Goal: Register for event/course

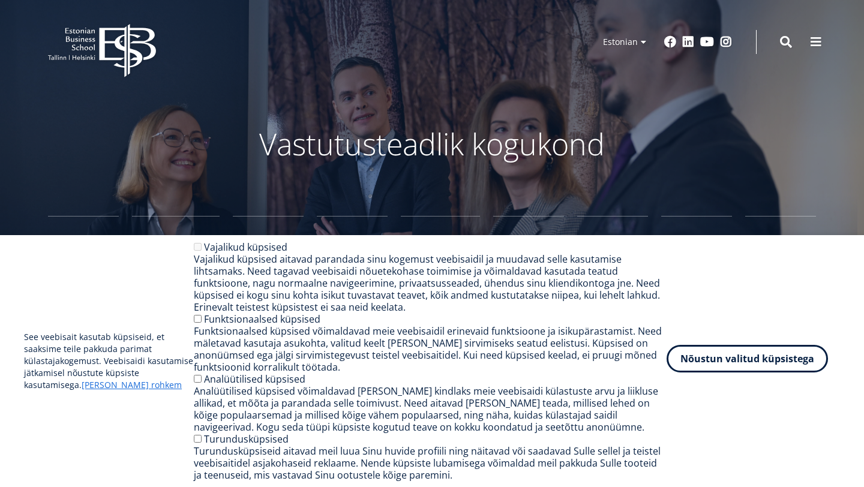
click at [741, 362] on button "Nõustun valitud küpsistega" at bounding box center [746, 359] width 161 height 28
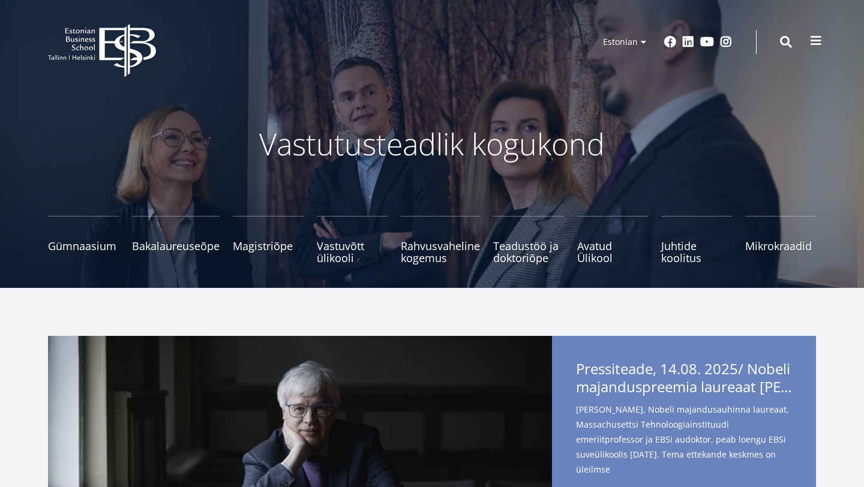
click at [824, 43] on button at bounding box center [816, 41] width 24 height 24
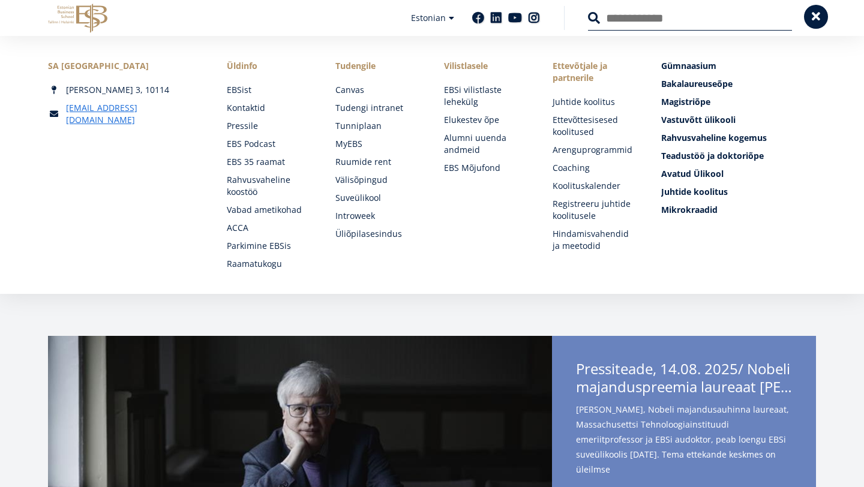
click at [824, 24] on button at bounding box center [816, 17] width 24 height 24
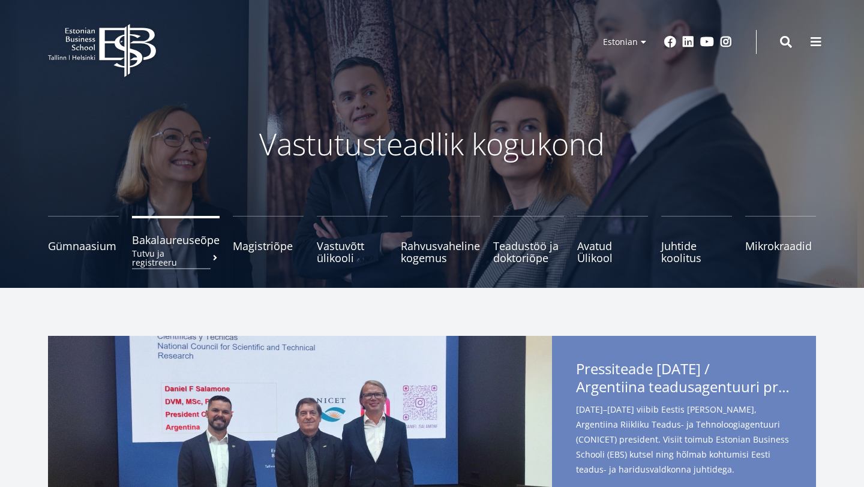
click at [189, 252] on small "Tutvu ja registreeru" at bounding box center [176, 258] width 88 height 18
click at [179, 241] on span "Bakalaureuseõpe Tutvu ja registreeru" at bounding box center [176, 240] width 88 height 12
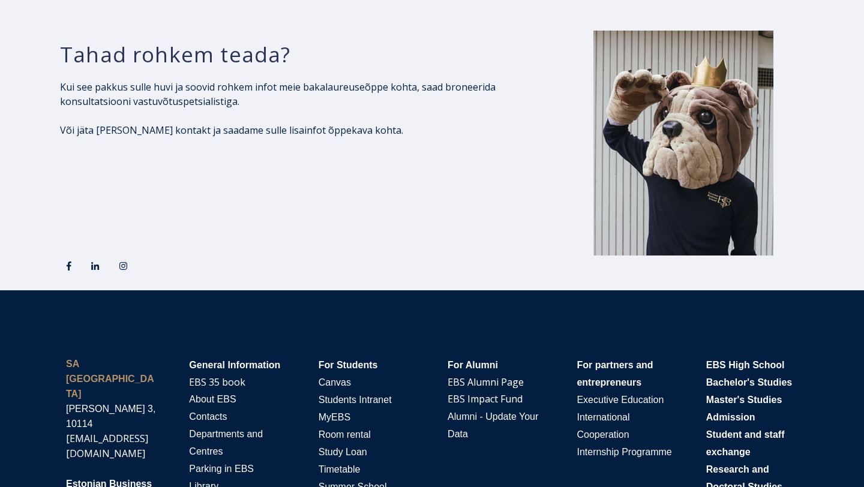
scroll to position [1900, 0]
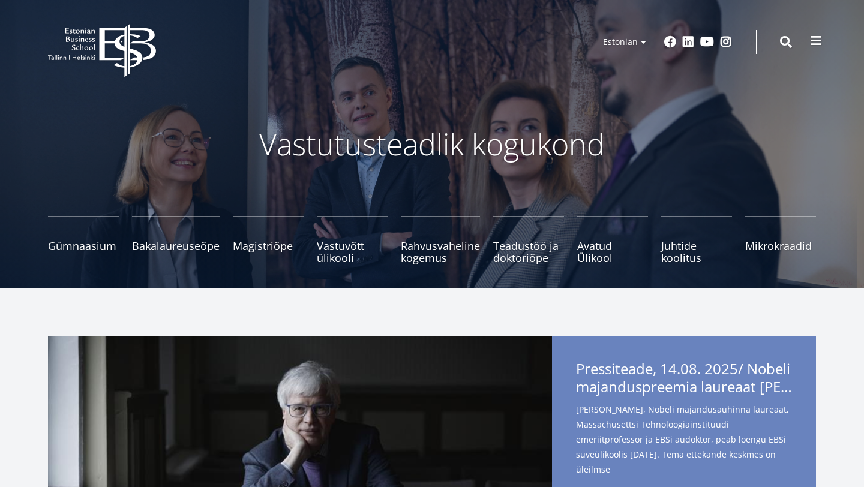
click at [816, 41] on span at bounding box center [816, 41] width 12 height 12
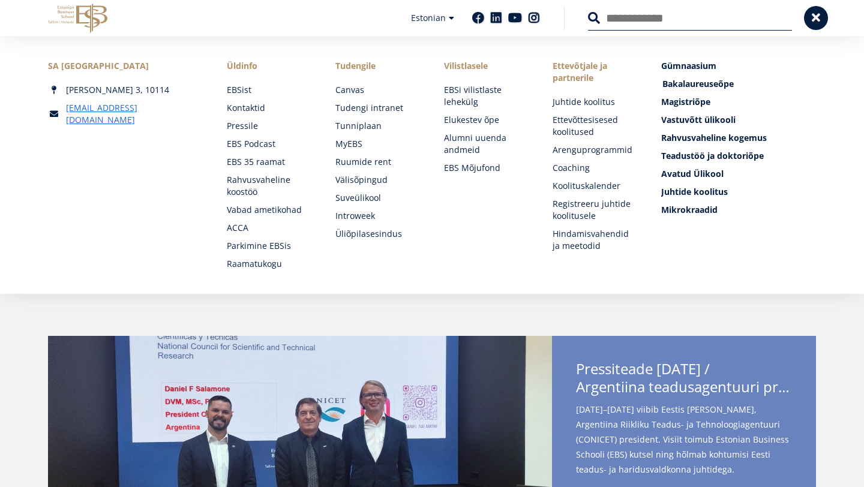
click at [690, 85] on span "Bakalaureuseõpe Tutvu ja registreeru" at bounding box center [697, 83] width 71 height 11
click at [356, 148] on link "MyEBS" at bounding box center [379, 144] width 85 height 12
